Goal: Information Seeking & Learning: Learn about a topic

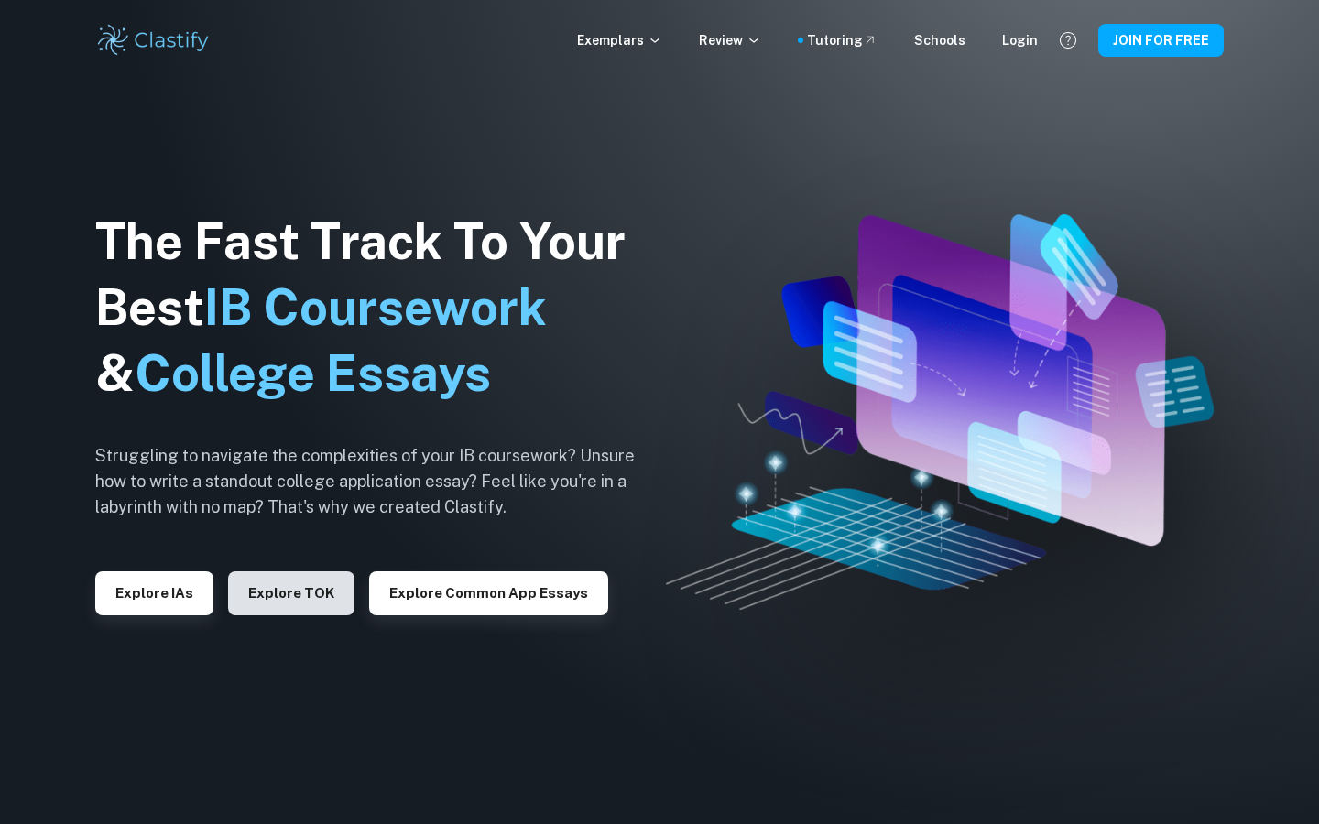
scroll to position [209, 0]
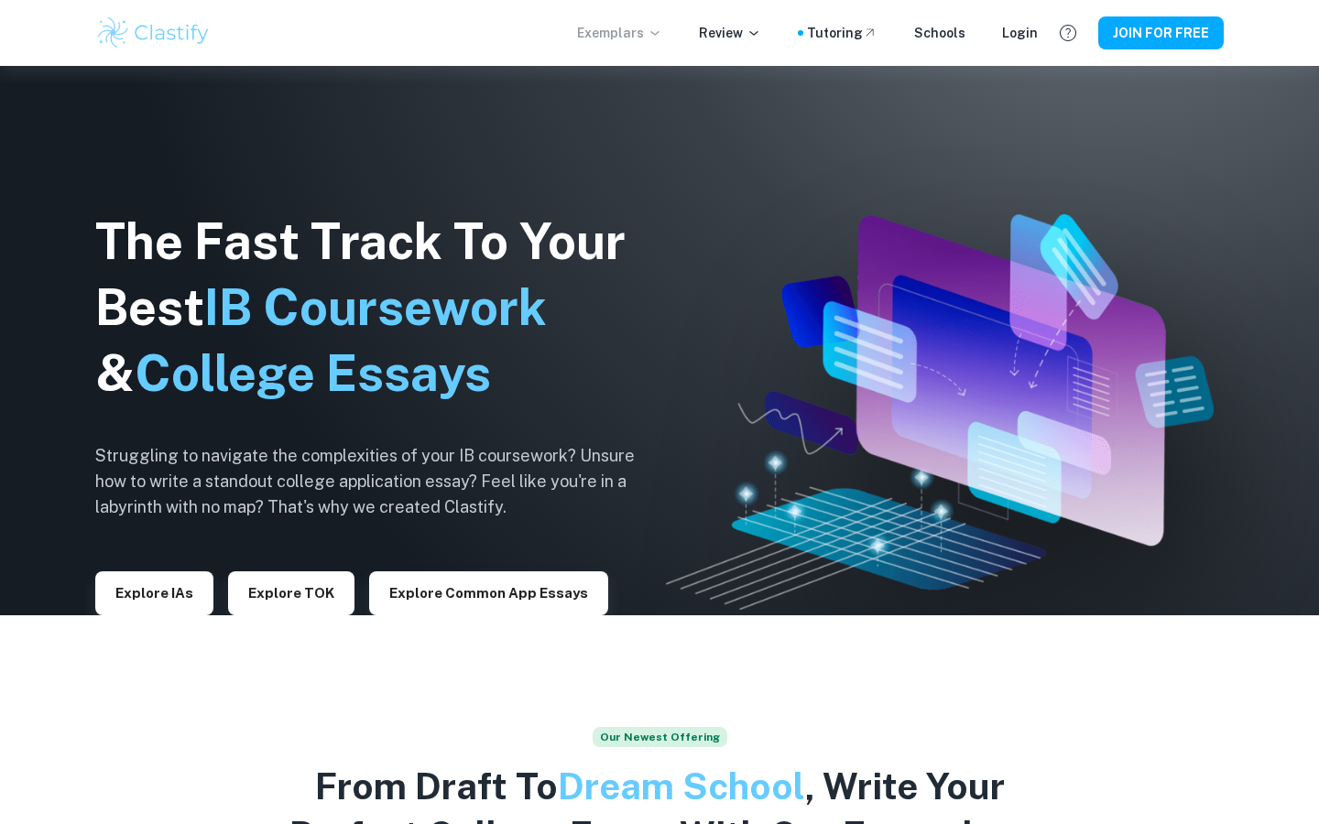
click at [635, 24] on p "Exemplars" at bounding box center [619, 33] width 85 height 20
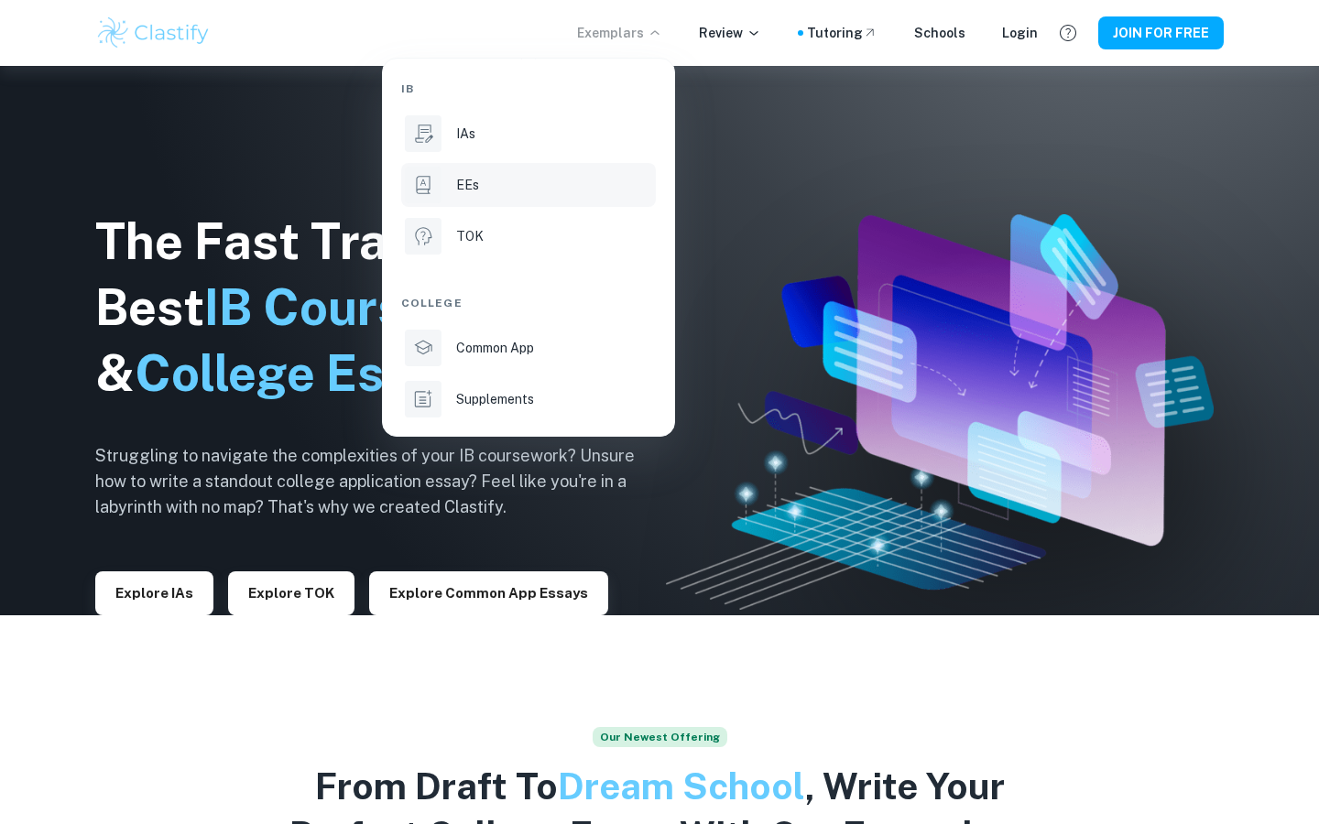
click at [539, 169] on li "EEs" at bounding box center [528, 185] width 255 height 44
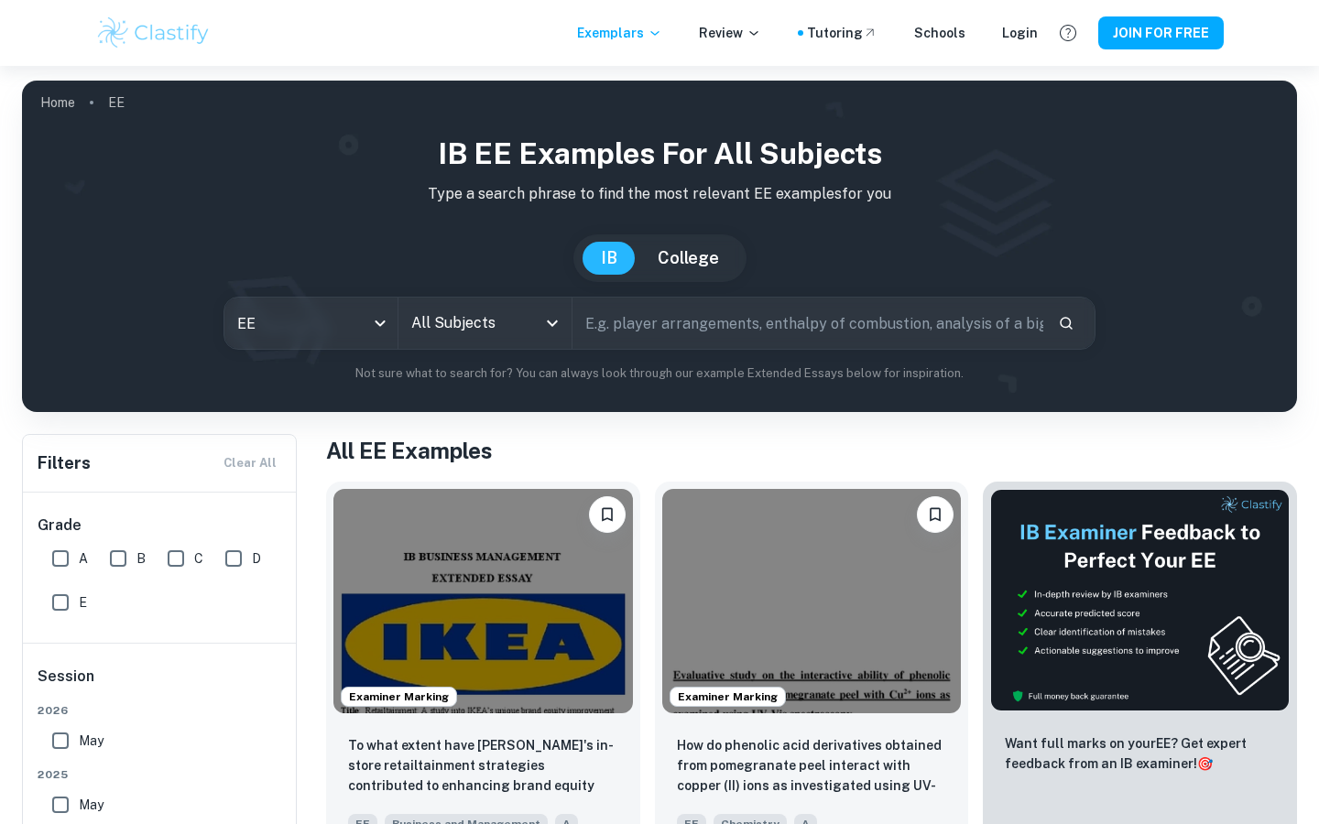
click at [481, 318] on input "All Subjects" at bounding box center [471, 323] width 129 height 35
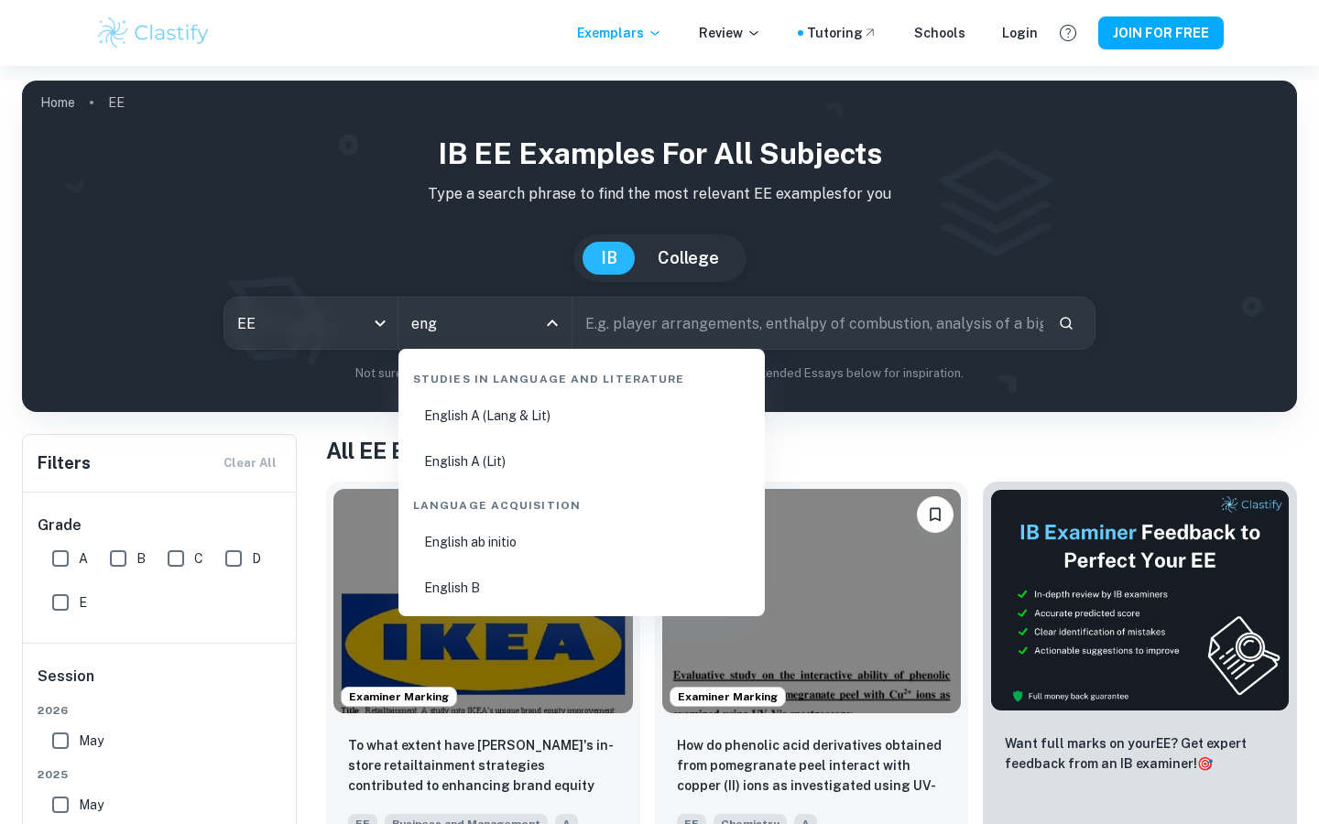
click at [554, 456] on li "English A (Lit)" at bounding box center [582, 462] width 352 height 42
type input "English A (Lit)"
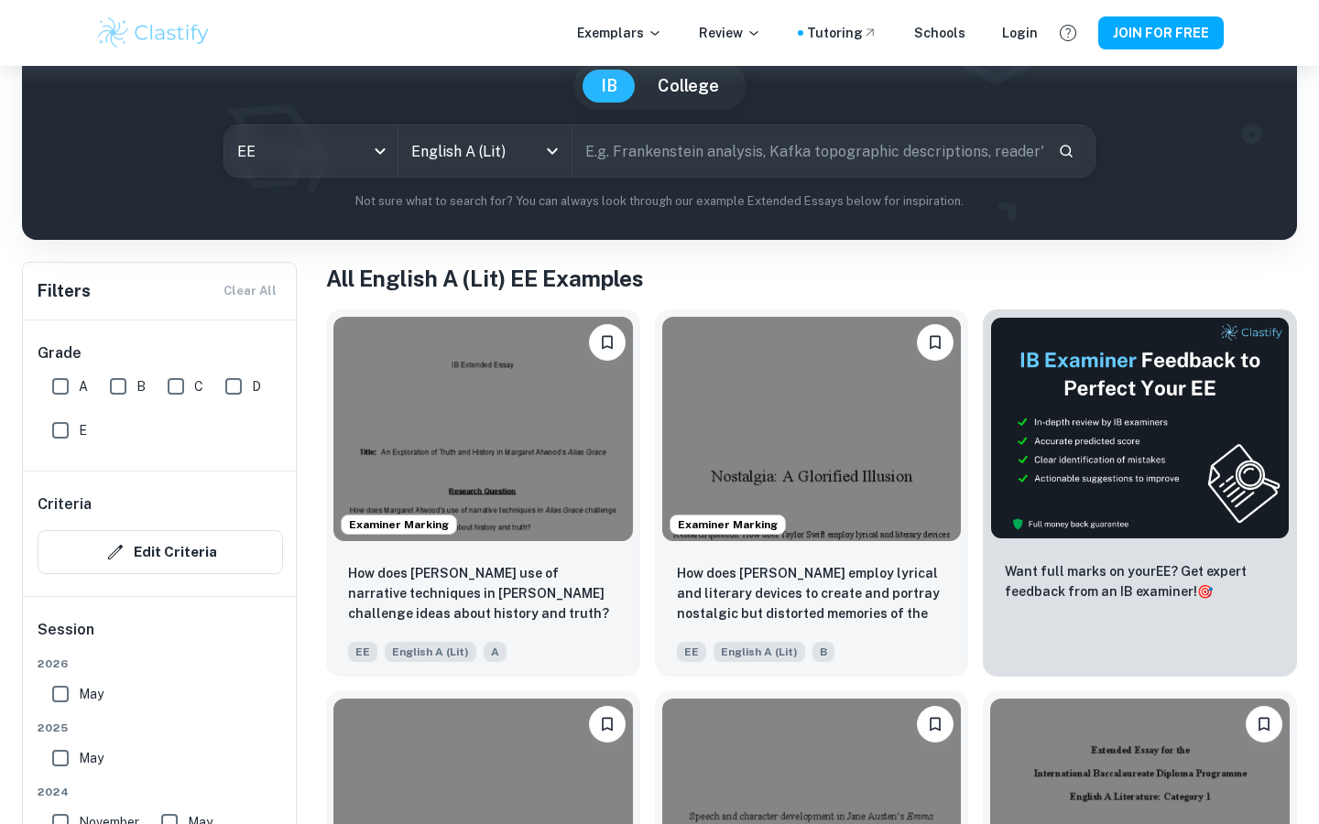
scroll to position [177, 0]
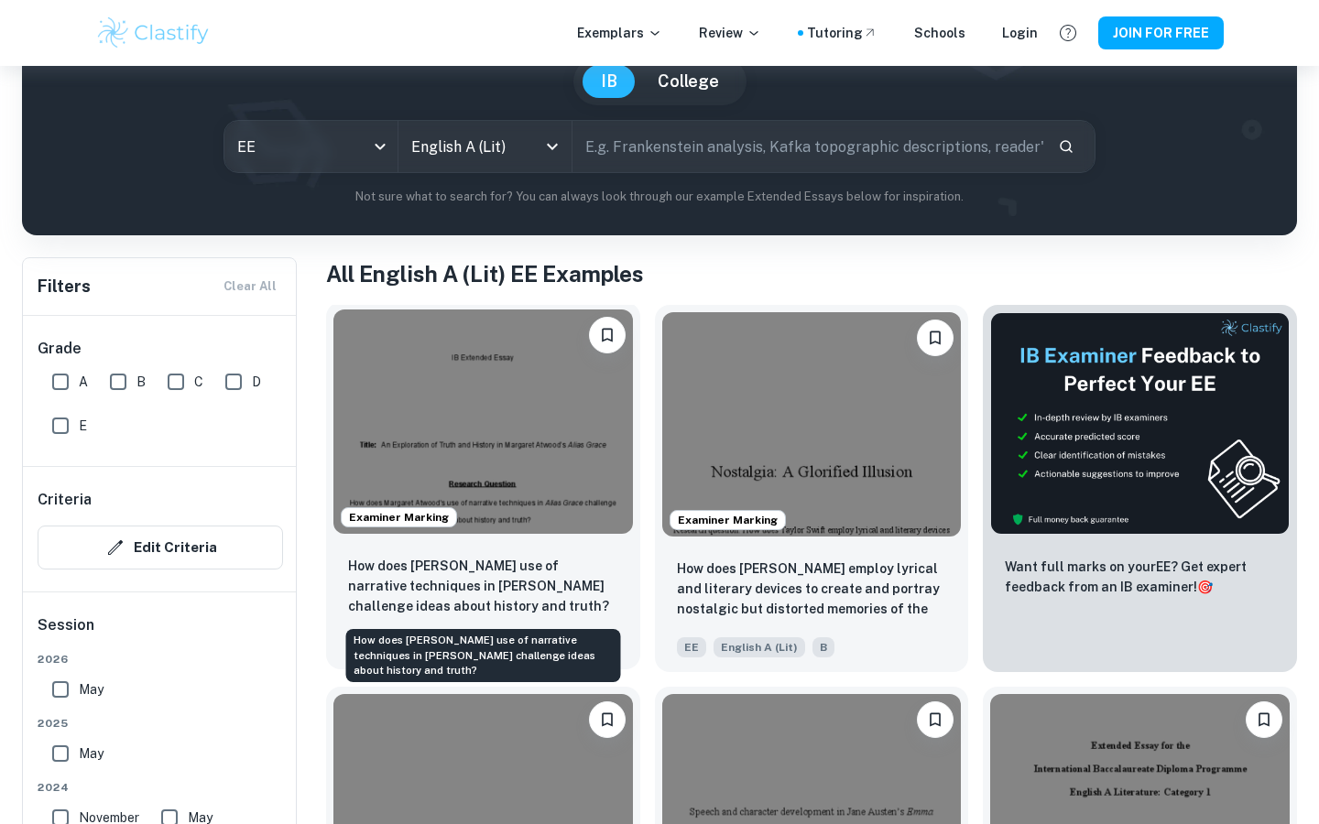
click at [526, 578] on p "How does [PERSON_NAME] use of narrative techniques in [PERSON_NAME] challenge i…" at bounding box center [483, 586] width 270 height 60
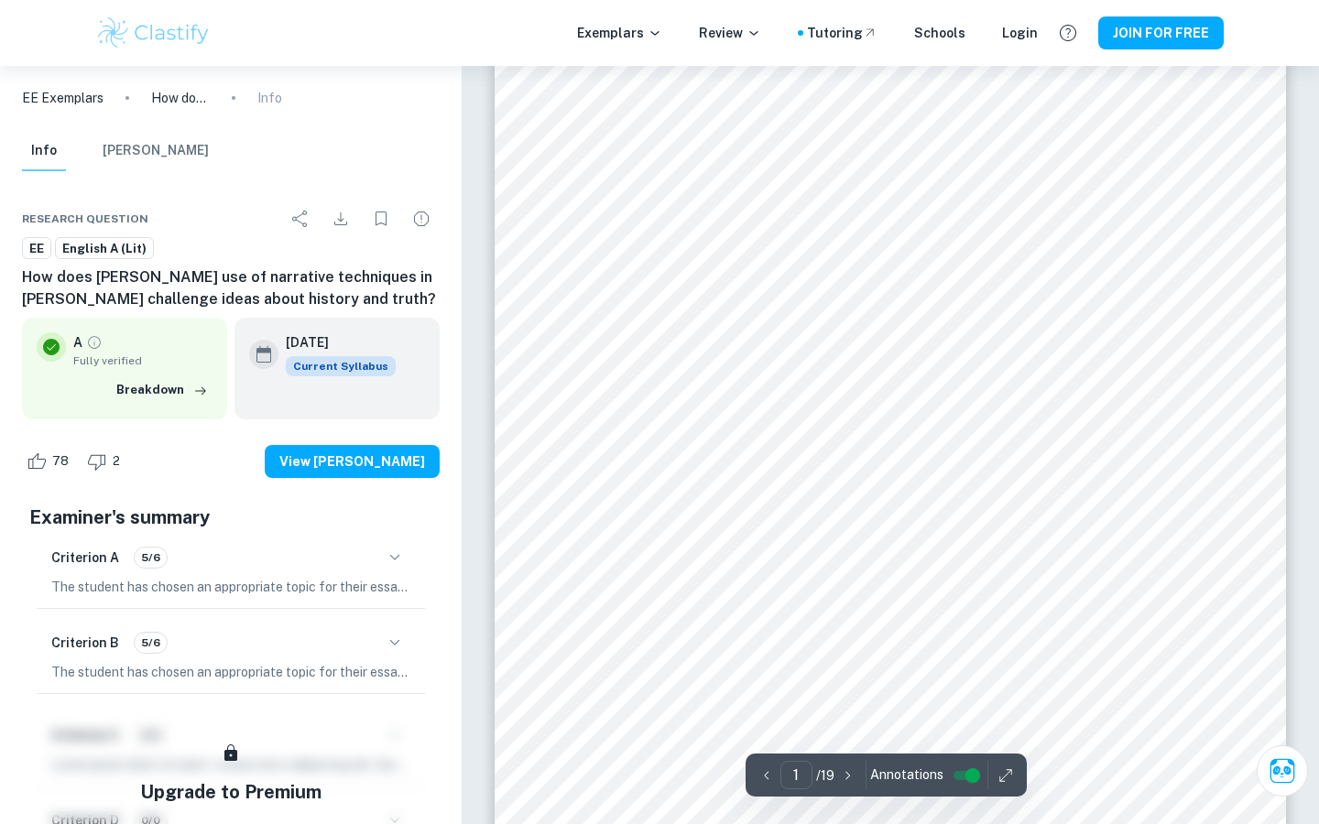
scroll to position [103, 0]
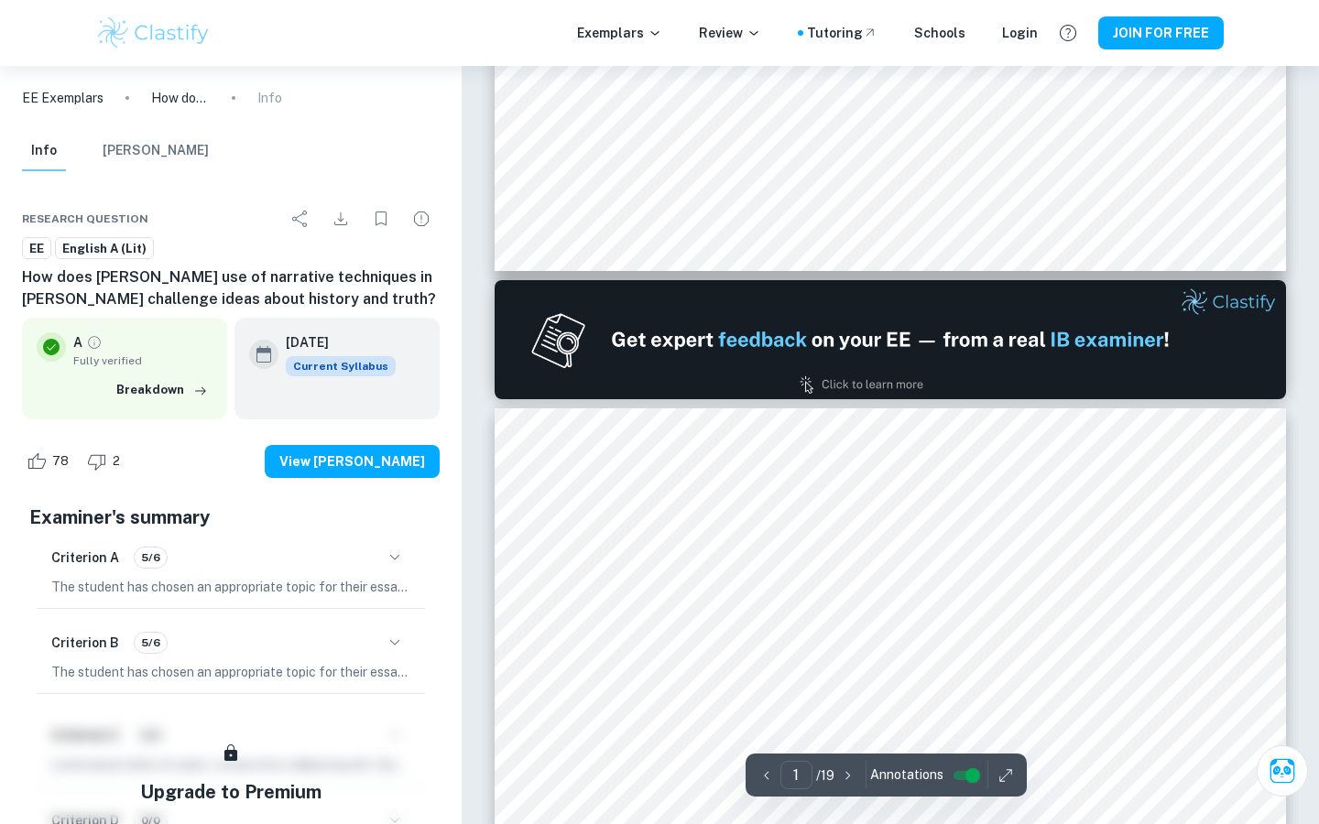
type input "2"
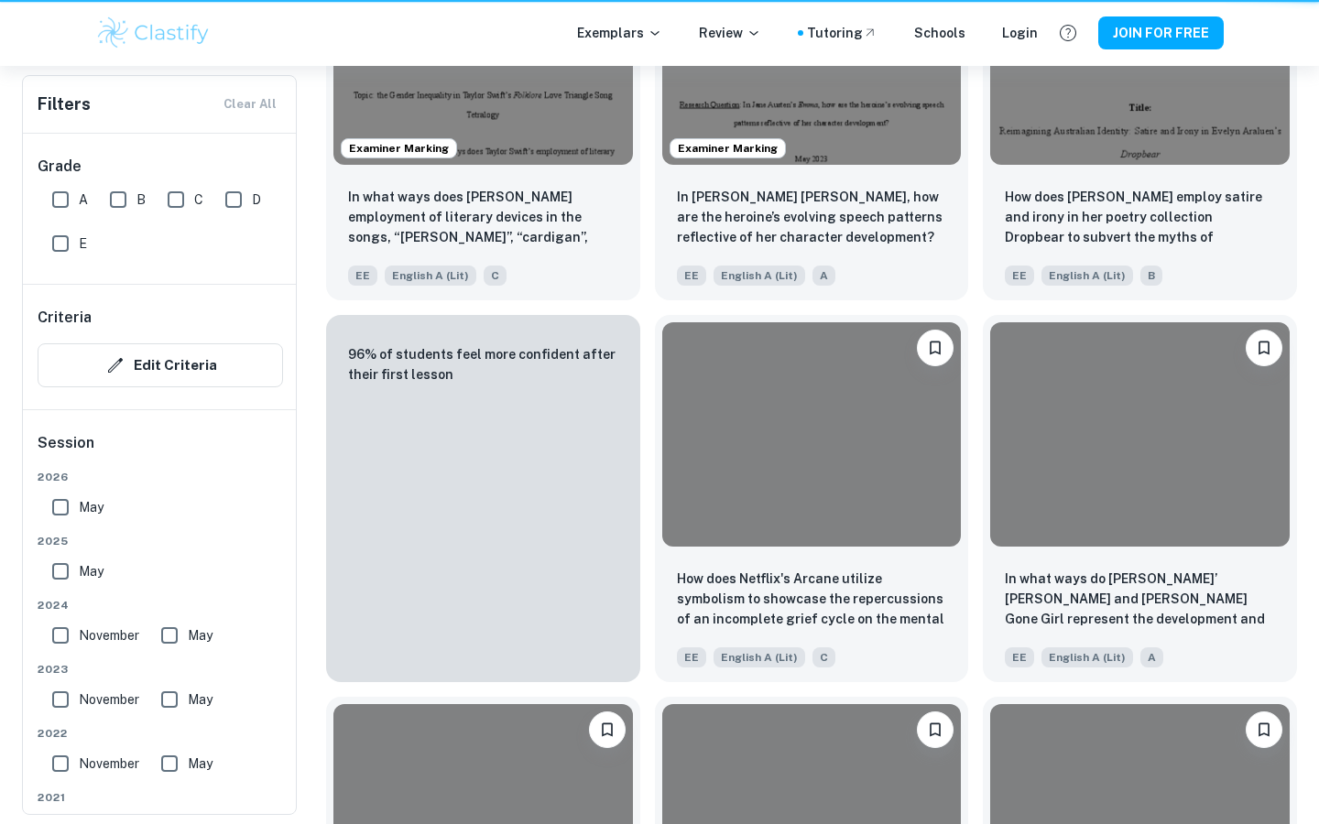
scroll to position [177, 0]
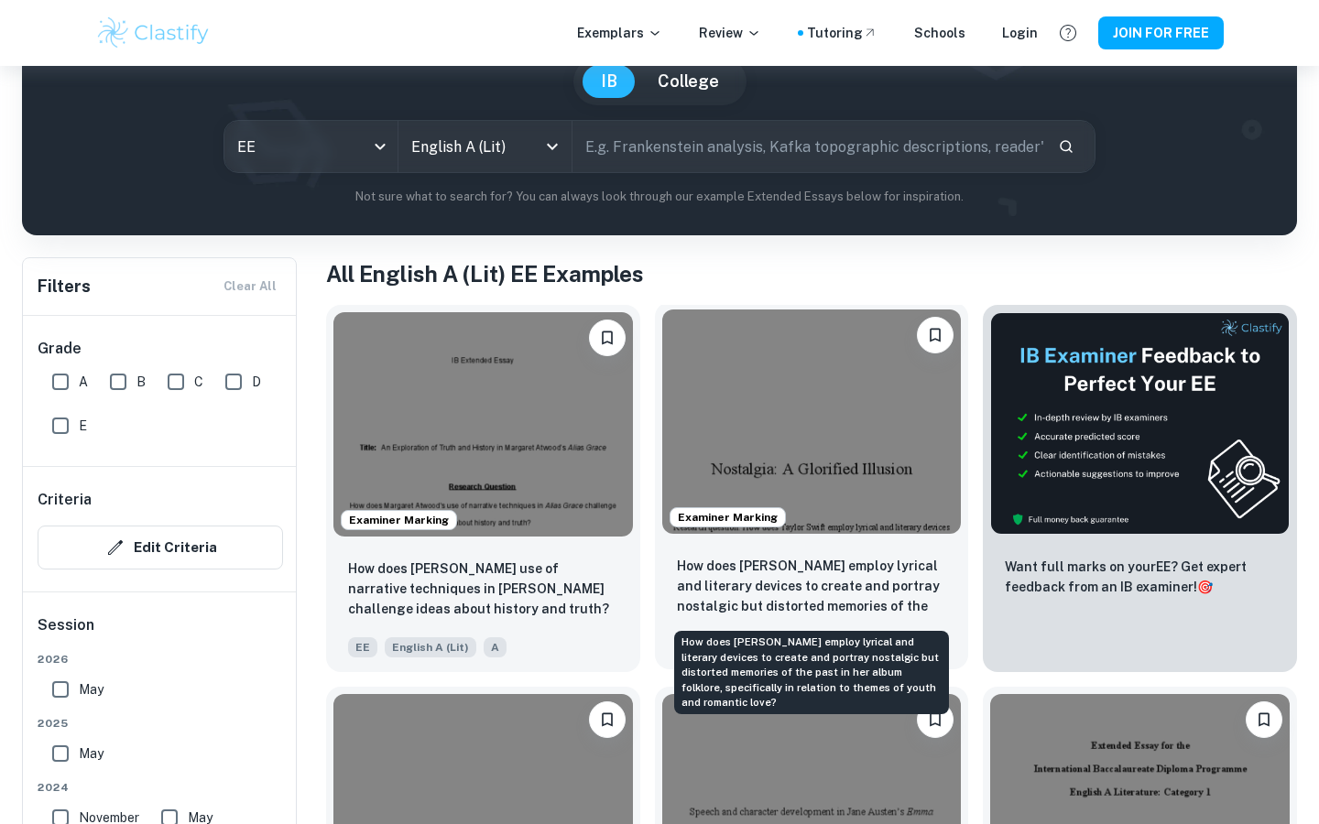
click at [894, 599] on p "How does [PERSON_NAME] employ lyrical and literary devices to create and portra…" at bounding box center [812, 587] width 270 height 62
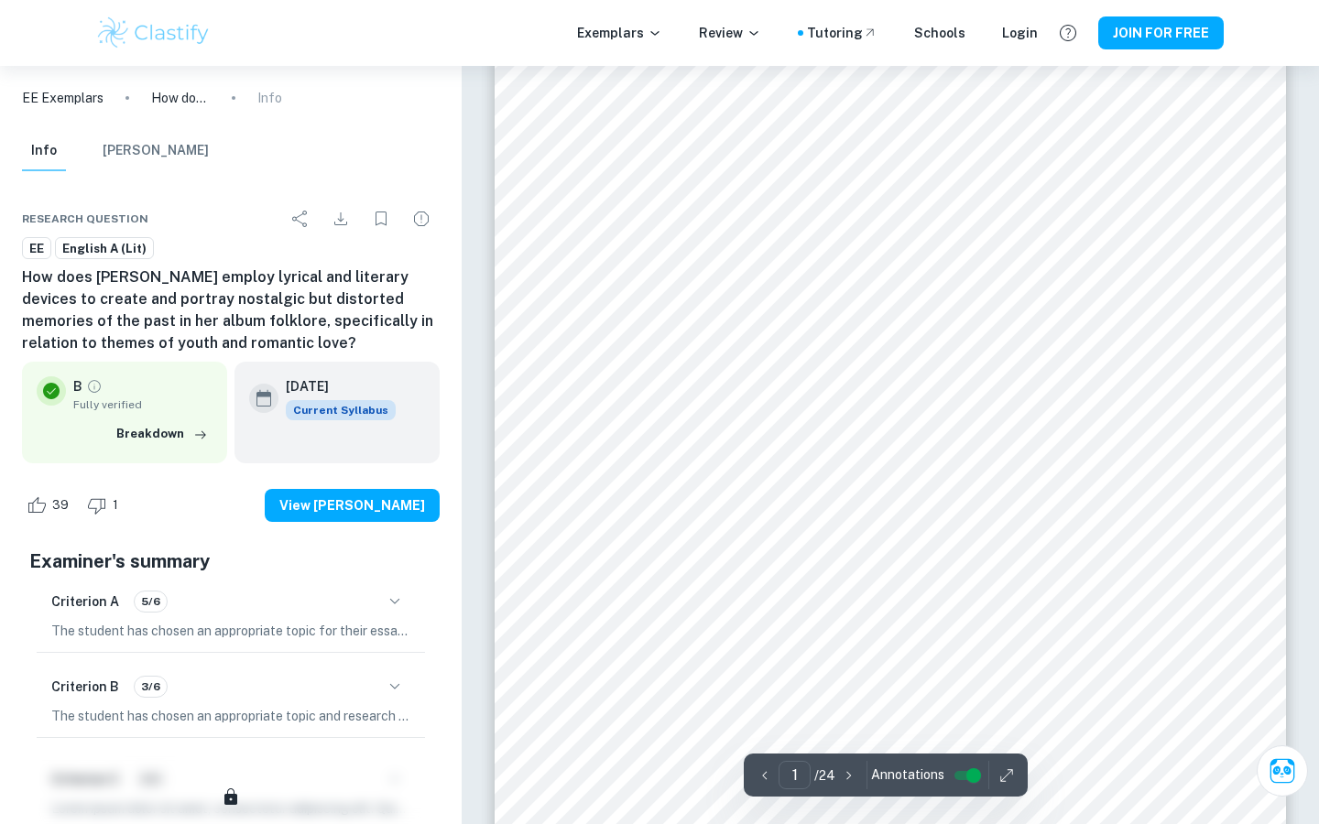
scroll to position [275, 0]
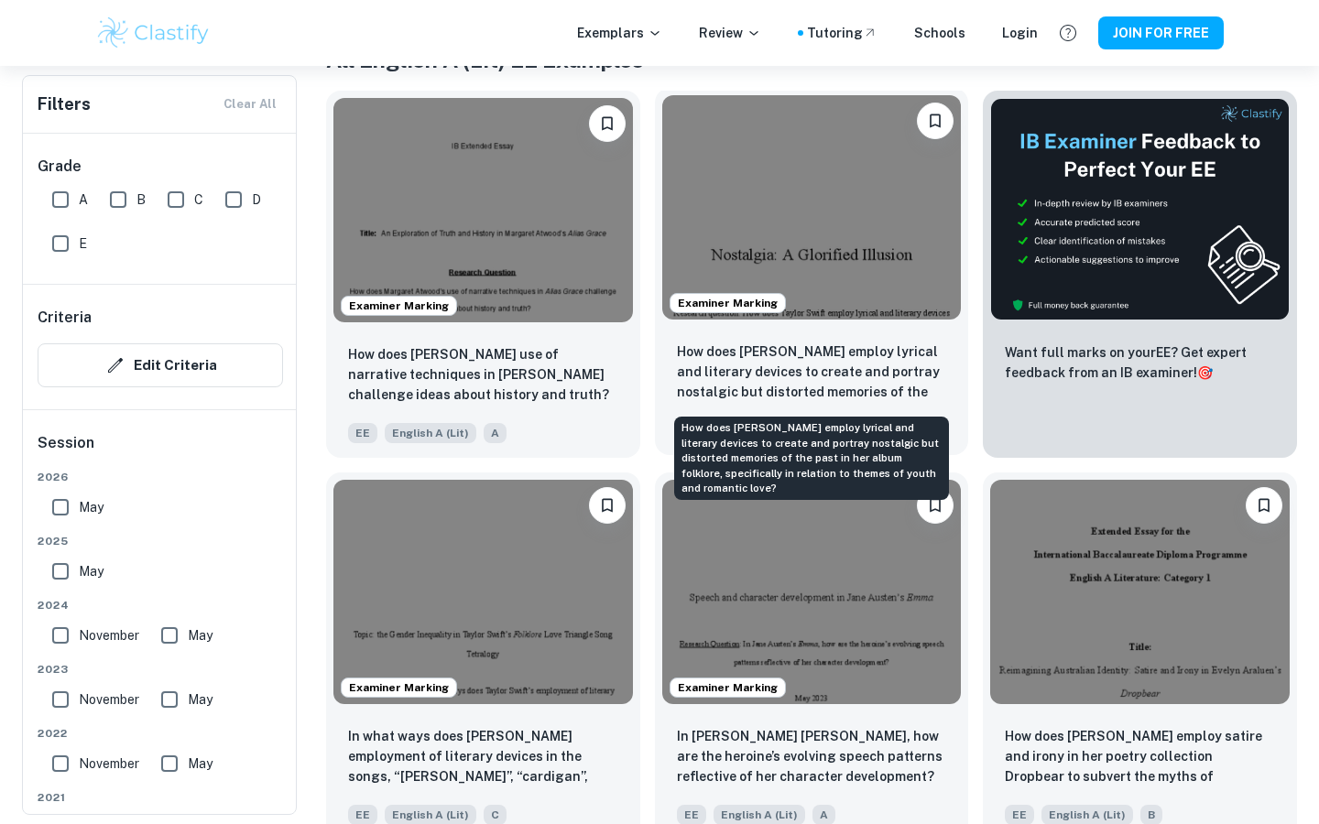
scroll to position [411, 0]
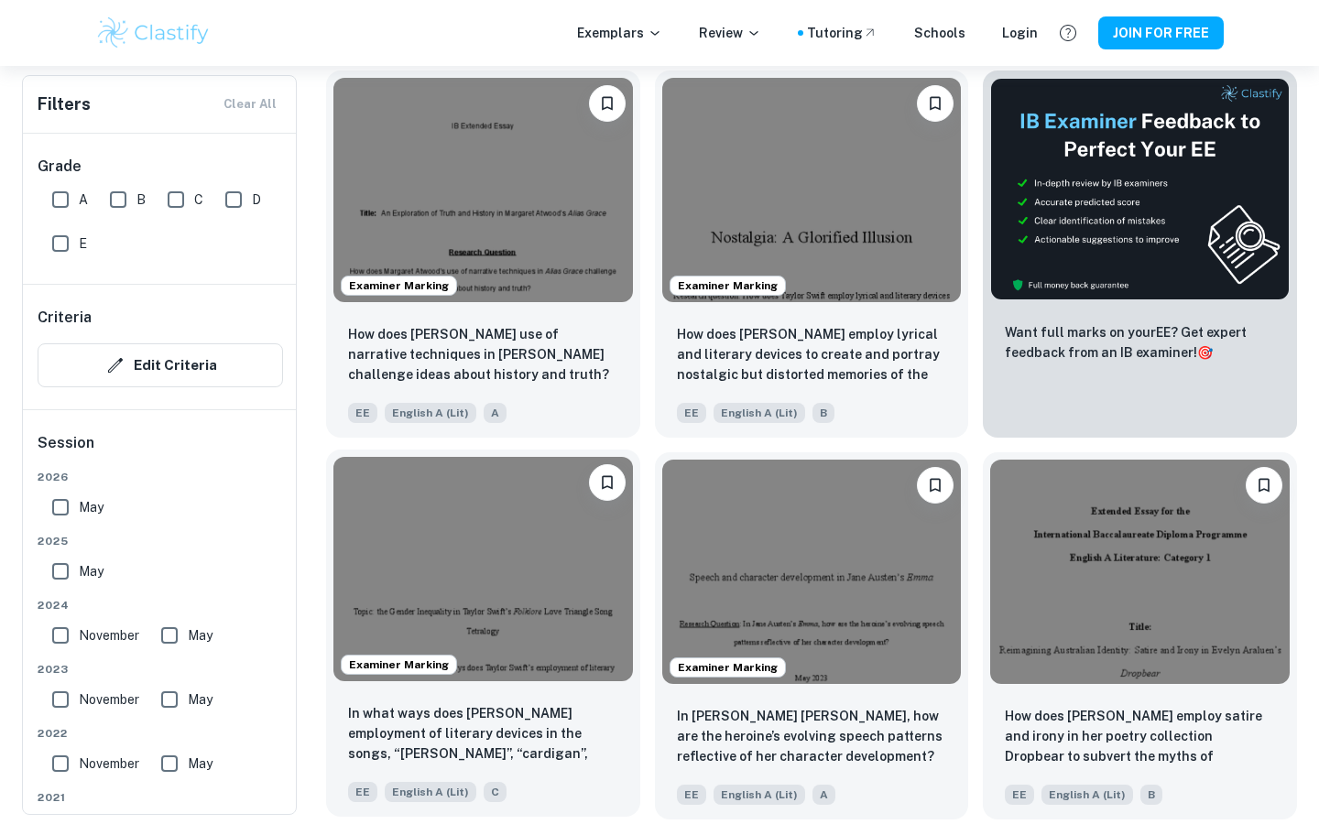
click at [429, 593] on img at bounding box center [482, 569] width 299 height 224
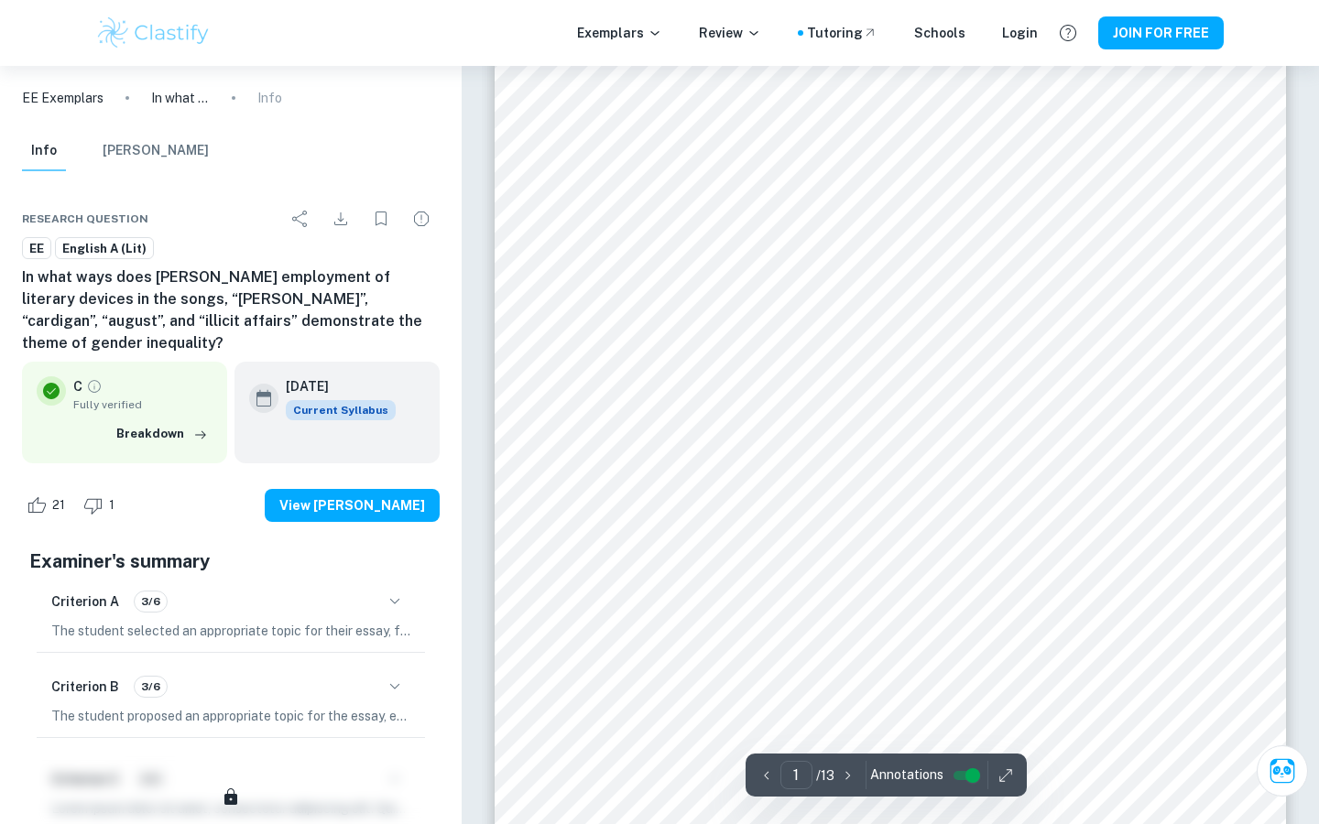
scroll to position [292, 0]
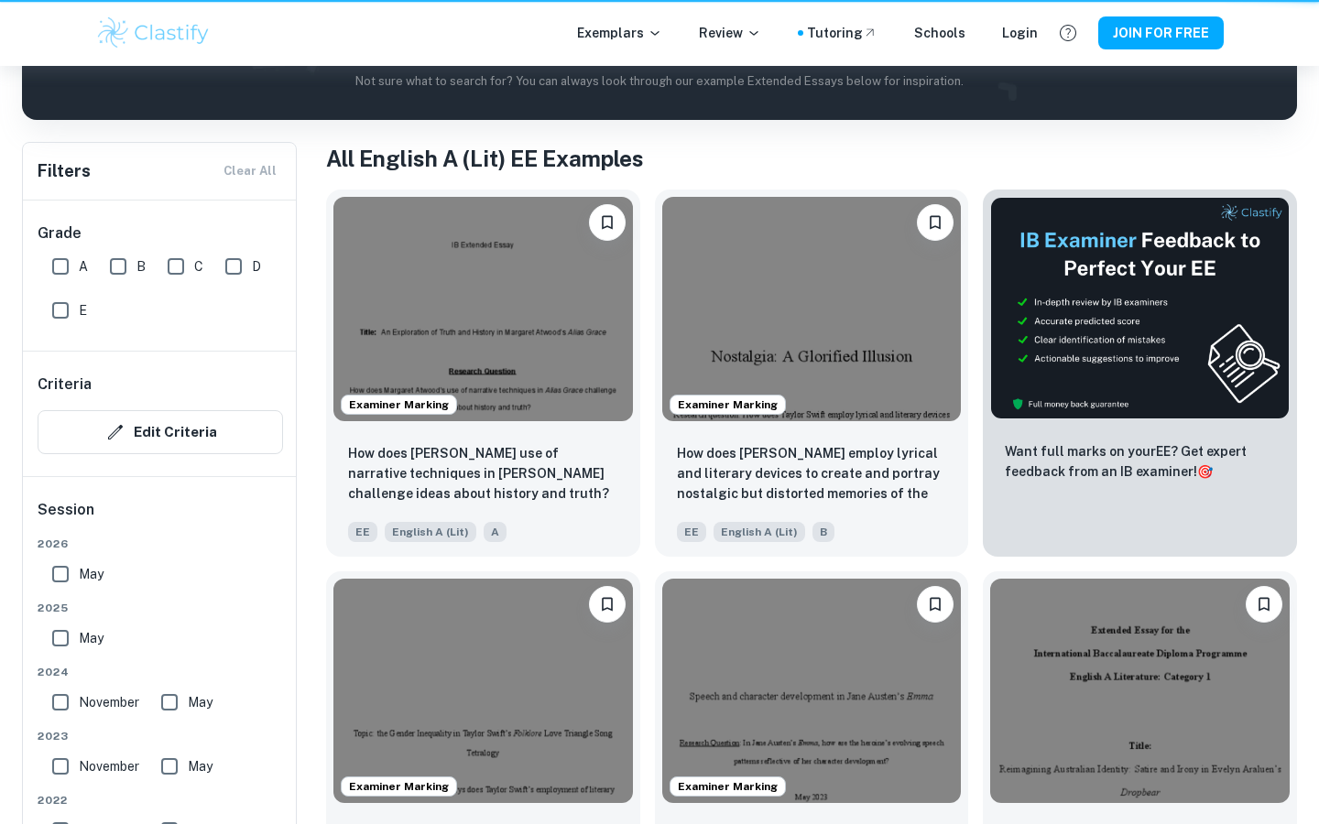
scroll to position [411, 0]
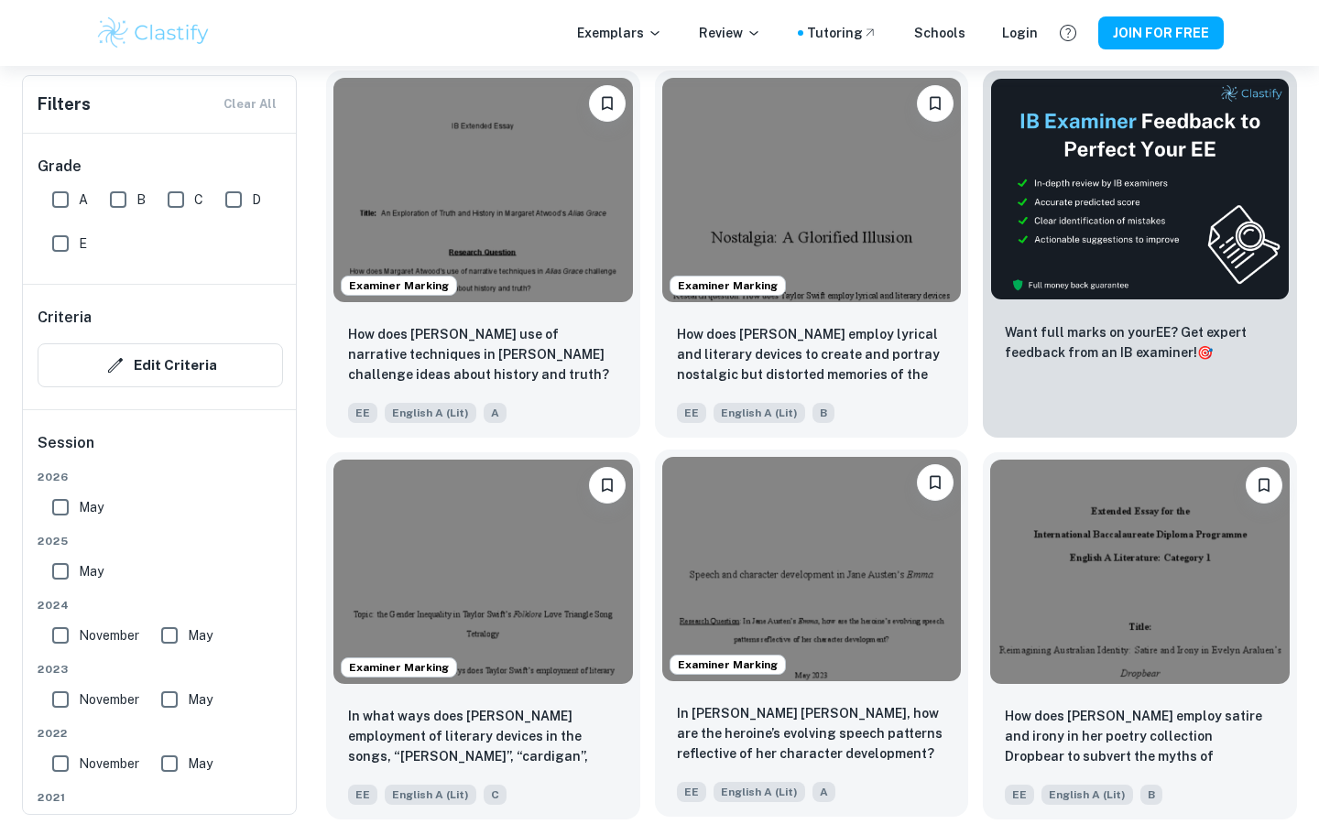
click at [869, 677] on img at bounding box center [811, 569] width 299 height 224
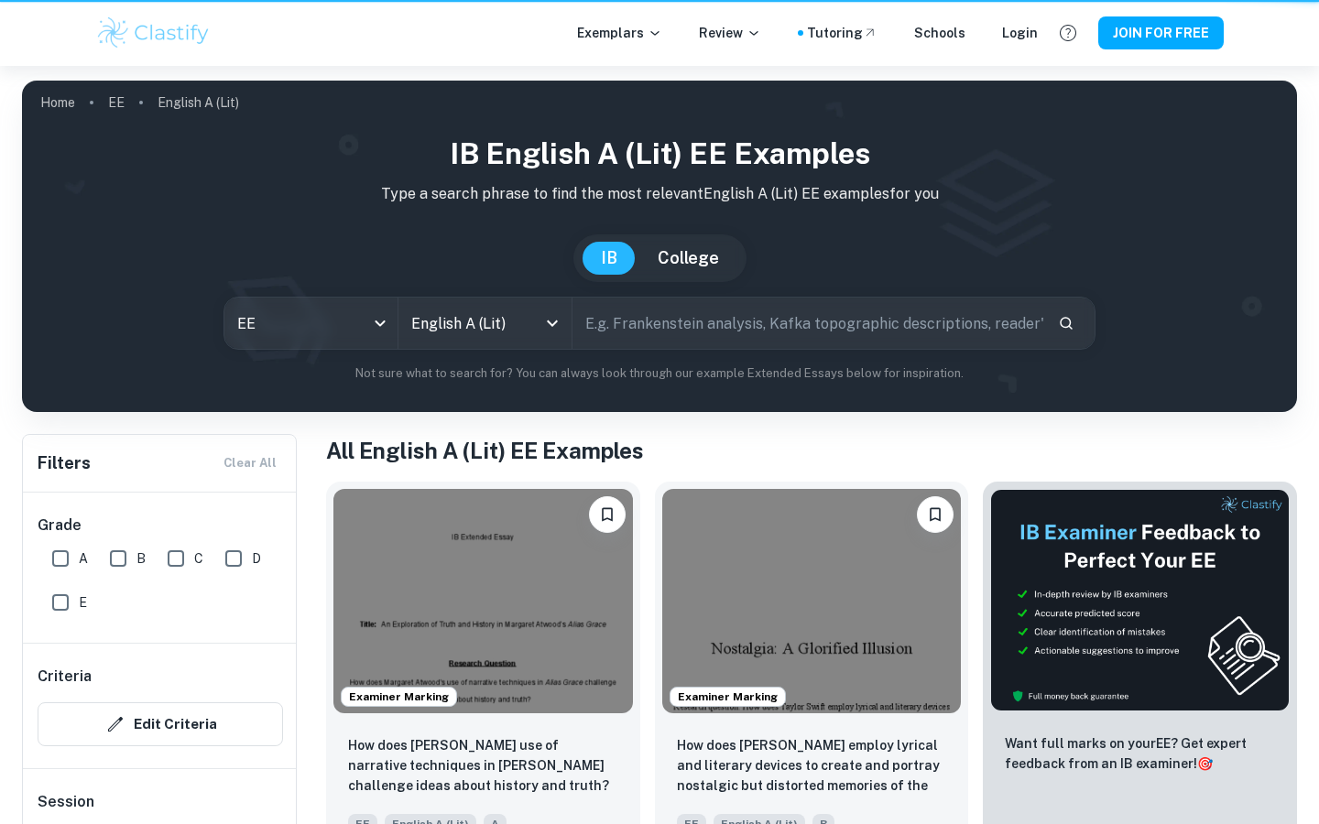
scroll to position [411, 0]
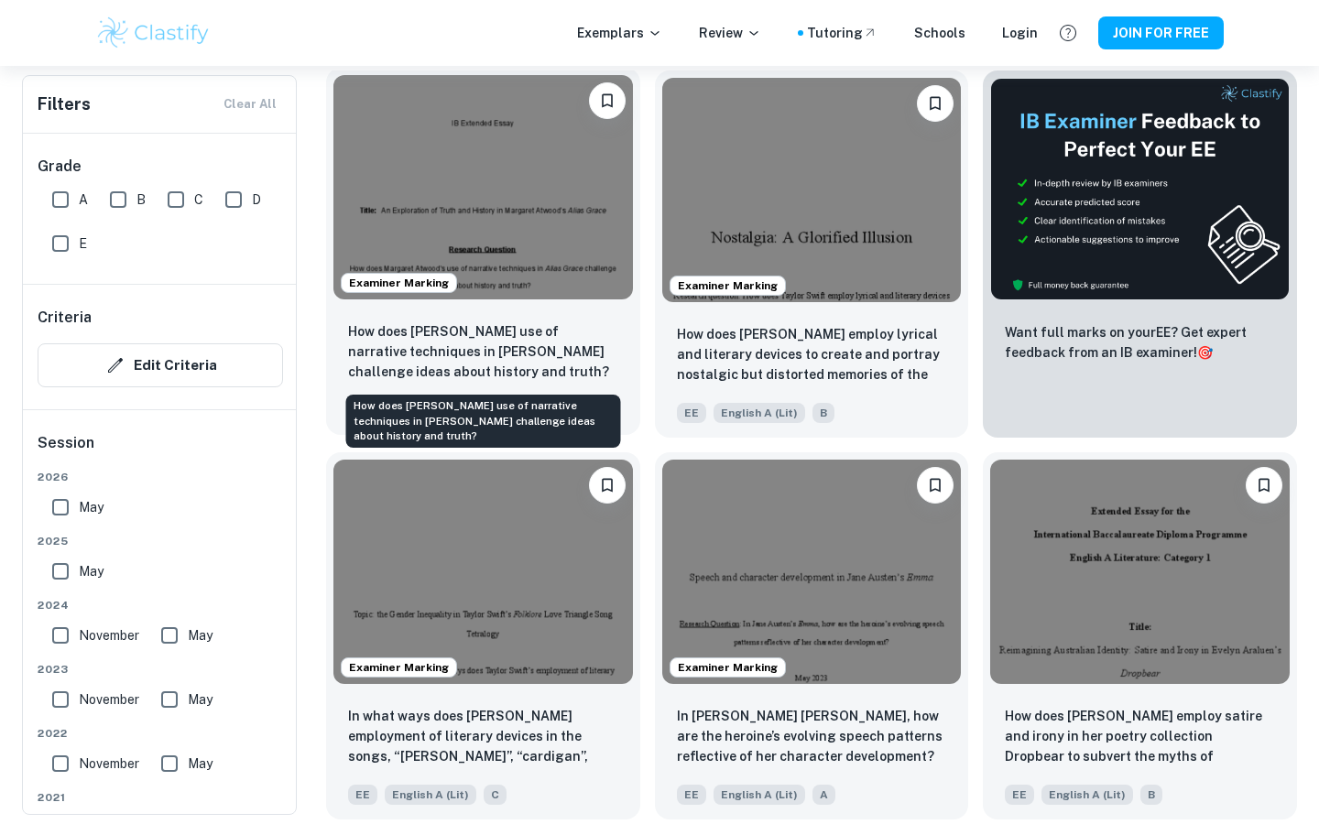
click at [533, 347] on p "How does [PERSON_NAME] use of narrative techniques in [PERSON_NAME] challenge i…" at bounding box center [483, 351] width 270 height 60
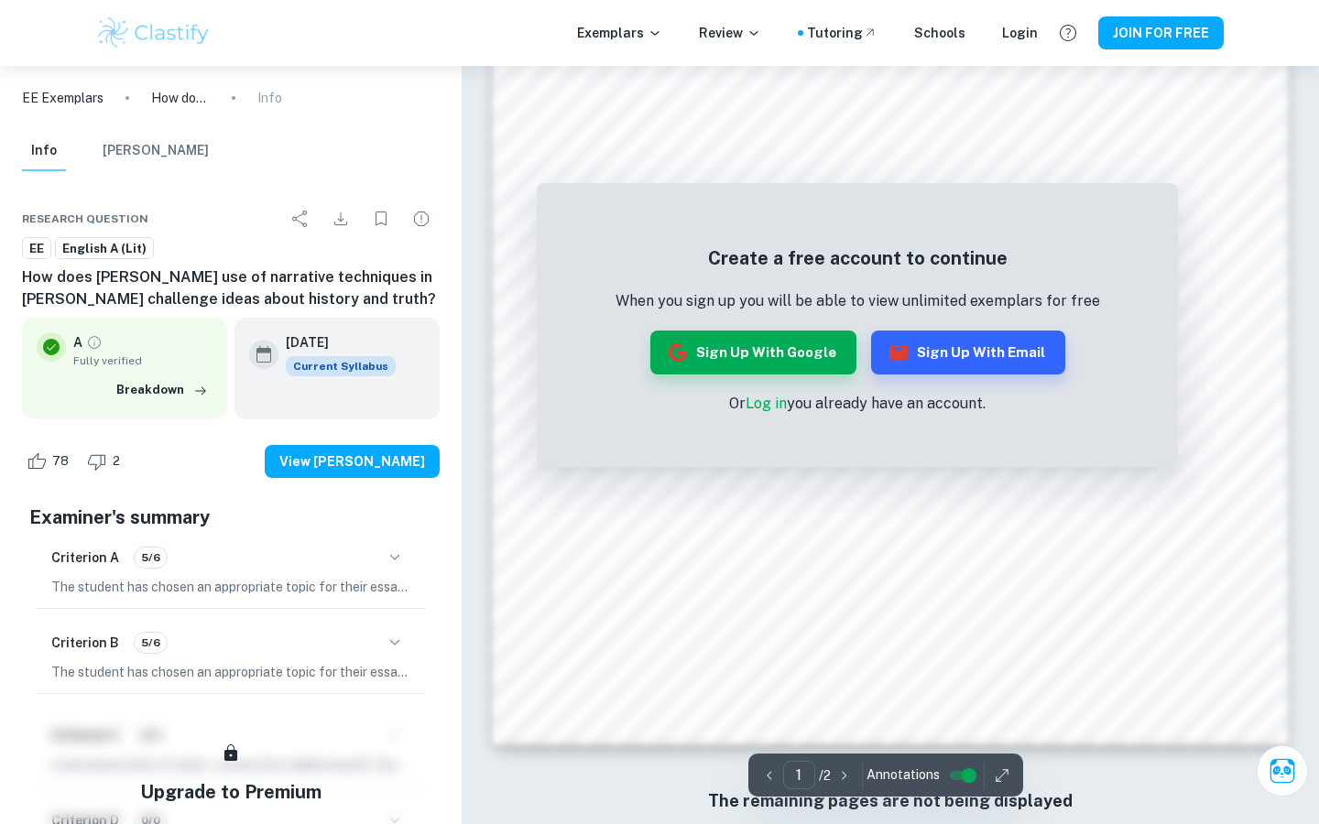
scroll to position [1443, 0]
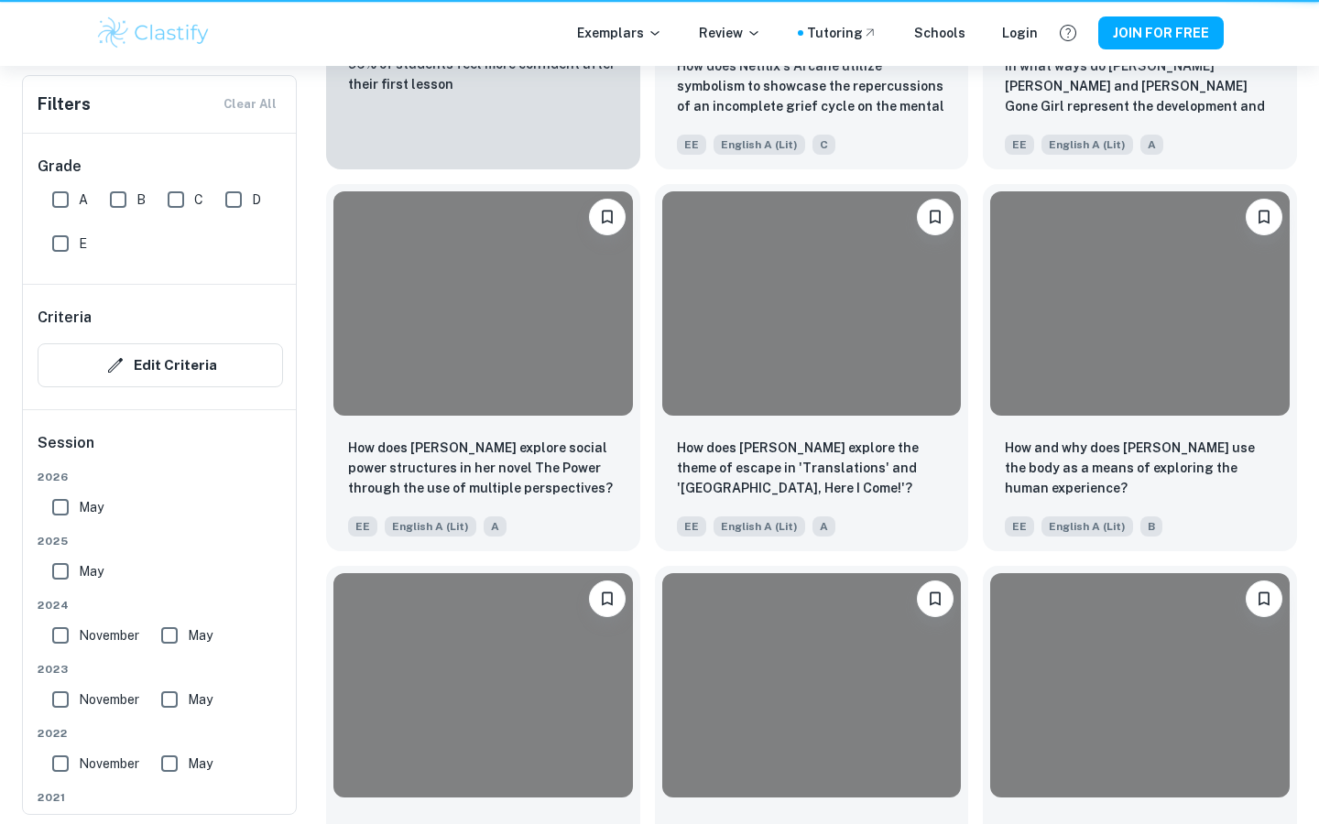
scroll to position [411, 0]
